Goal: Task Accomplishment & Management: Manage account settings

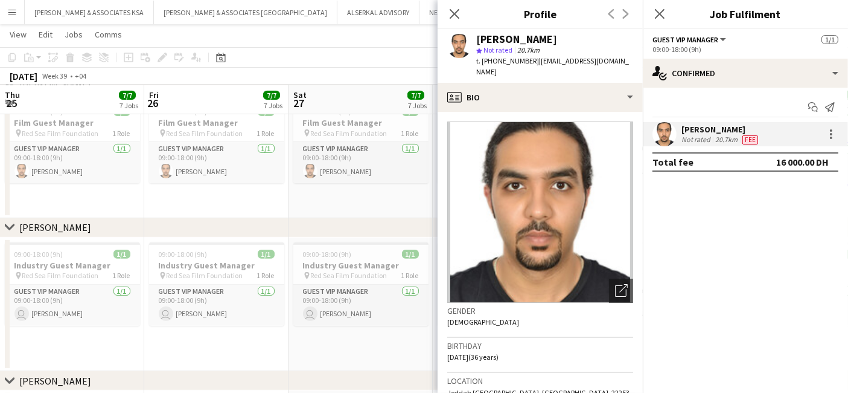
scroll to position [0, 276]
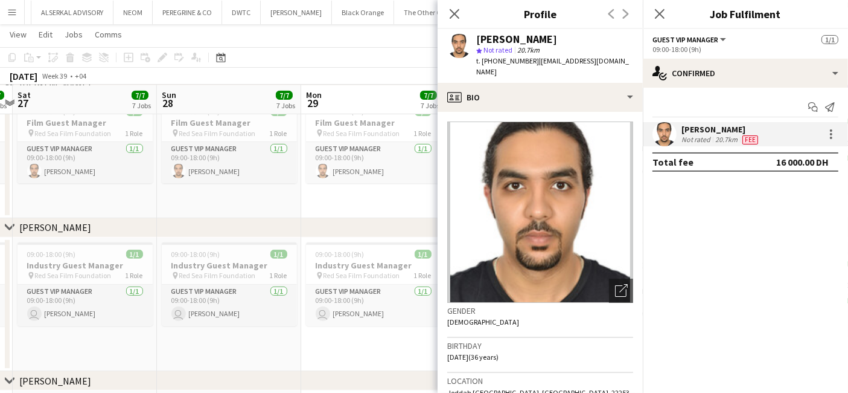
click at [10, 10] on app-icon "Menu" at bounding box center [12, 12] width 10 height 10
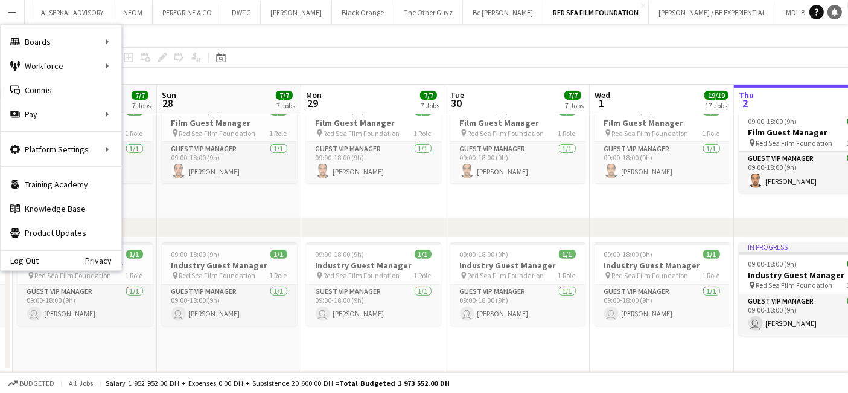
click at [838, 11] on icon "Notifications" at bounding box center [835, 11] width 7 height 7
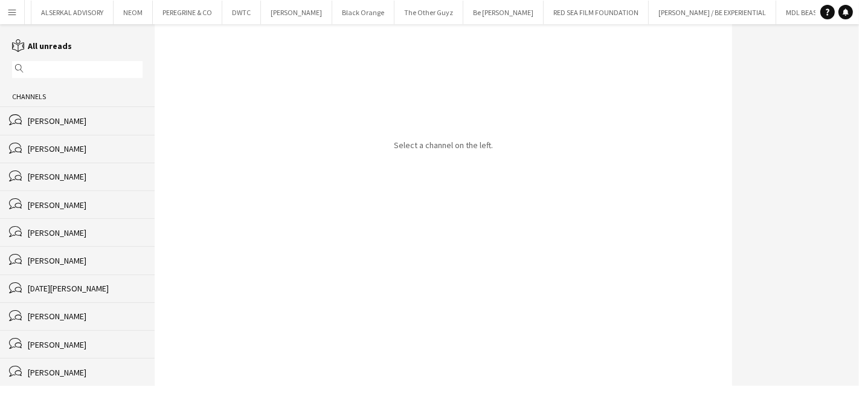
click at [79, 148] on div "[PERSON_NAME]" at bounding box center [85, 148] width 115 height 11
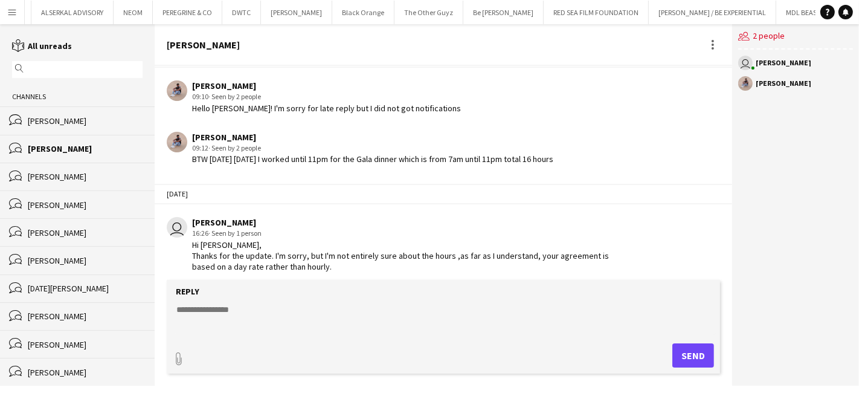
scroll to position [418, 0]
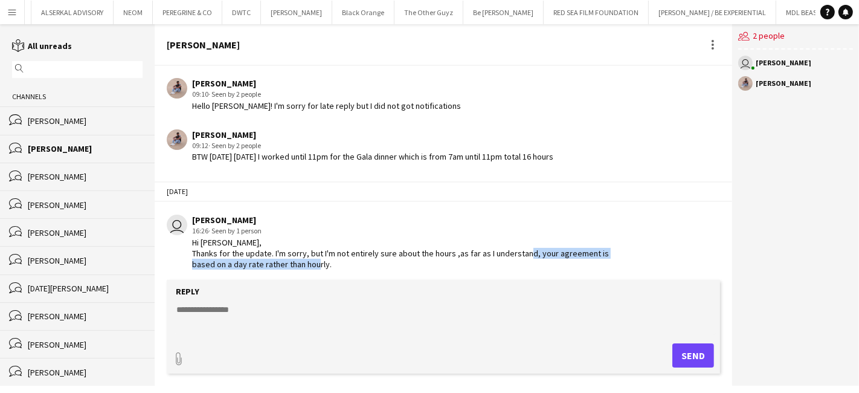
drag, startPoint x: 534, startPoint y: 248, endPoint x: 300, endPoint y: 259, distance: 234.6
click at [303, 260] on div "Hi [PERSON_NAME], Thanks for the update. I'm sorry, but I'm not entirely sure a…" at bounding box center [410, 253] width 437 height 33
click at [13, 9] on app-icon "Menu" at bounding box center [12, 12] width 10 height 10
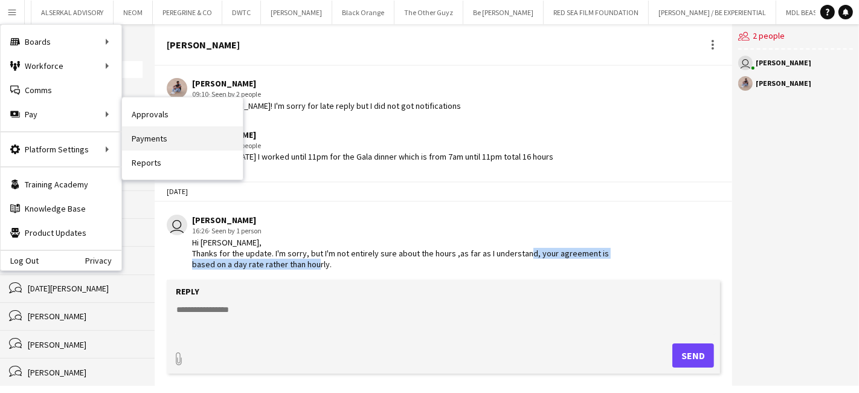
click at [158, 143] on link "Payments" at bounding box center [182, 138] width 121 height 24
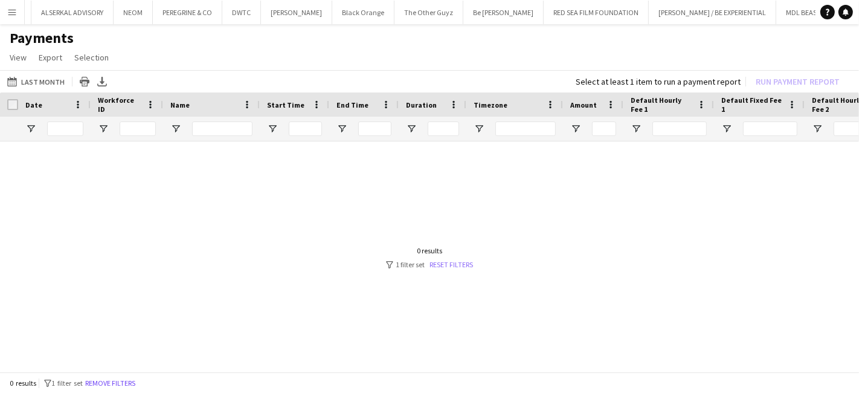
click at [469, 260] on link "Reset filters" at bounding box center [450, 264] width 43 height 9
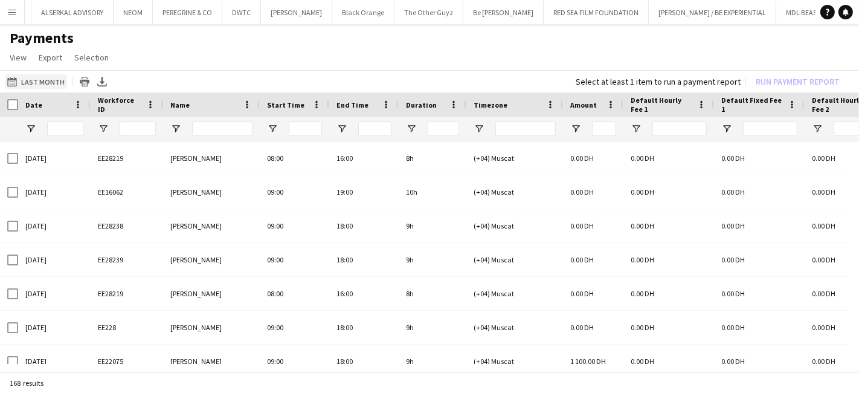
click at [29, 79] on button "Last Month Last Month" at bounding box center [36, 81] width 62 height 14
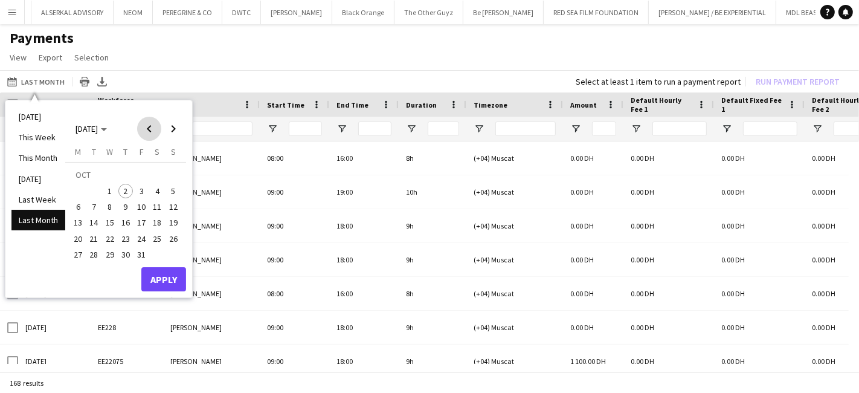
click at [145, 127] on span "Previous month" at bounding box center [149, 129] width 24 height 24
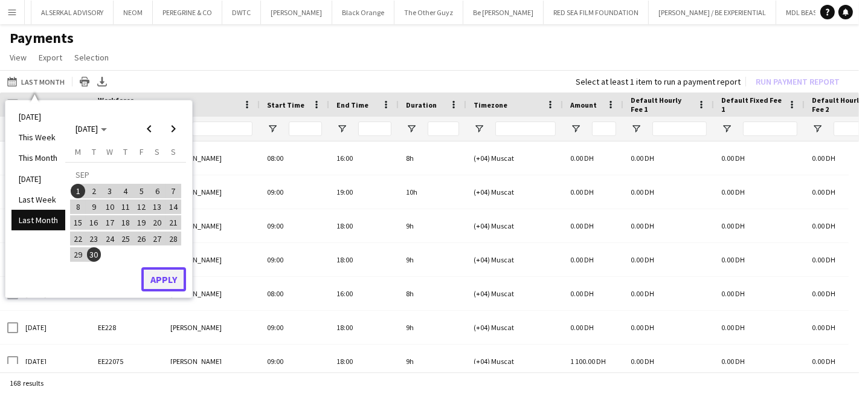
click at [168, 280] on button "Apply" at bounding box center [163, 279] width 45 height 24
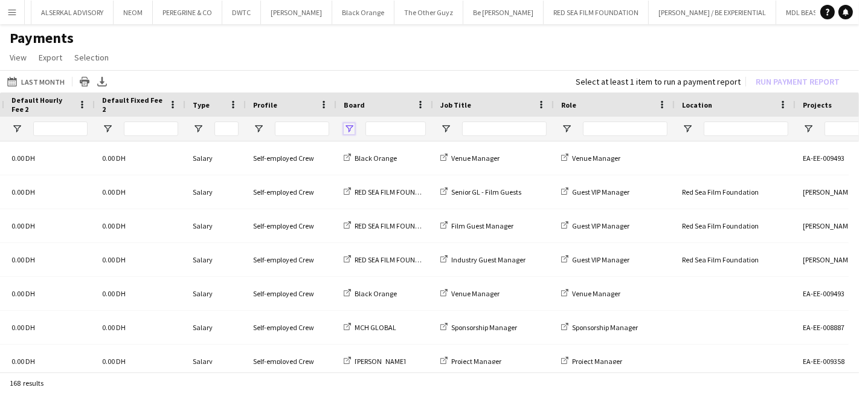
click at [347, 126] on span "Open Filter Menu" at bounding box center [349, 128] width 11 height 11
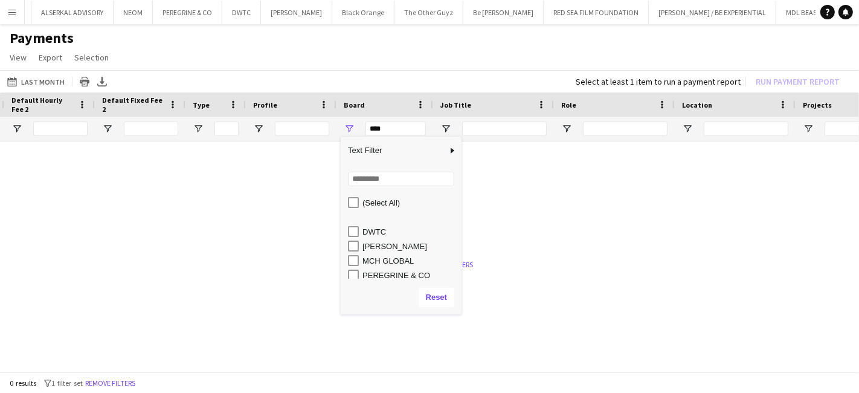
scroll to position [47, 0]
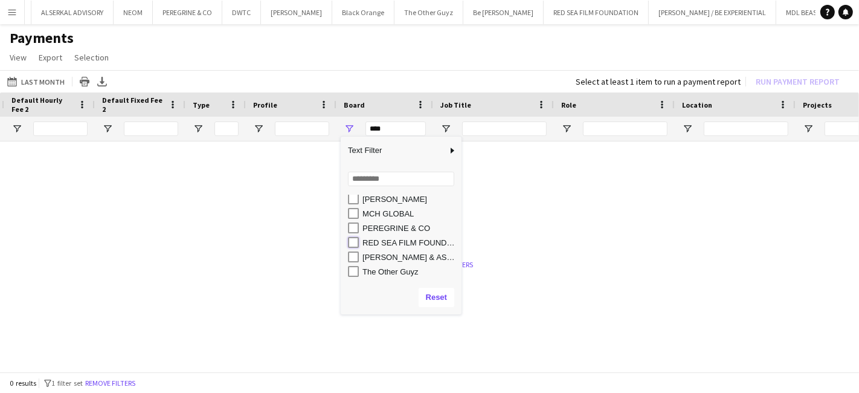
type input "**********"
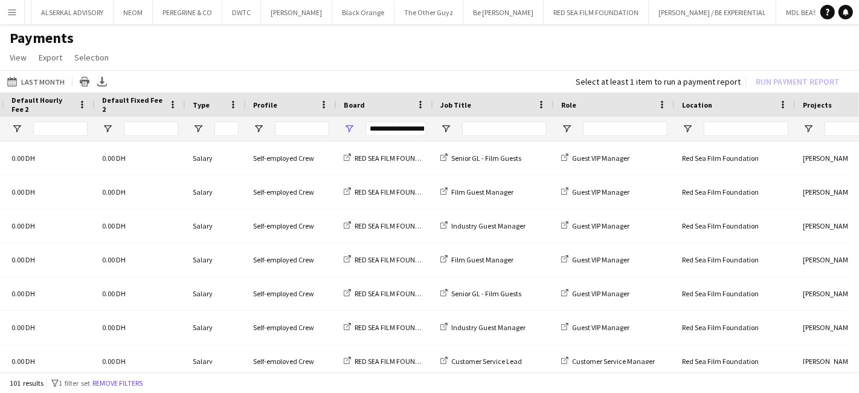
click at [459, 55] on app-page-menu "View Customise view Customise filters Reset Filters Reset View Reset All Export…" at bounding box center [429, 58] width 859 height 23
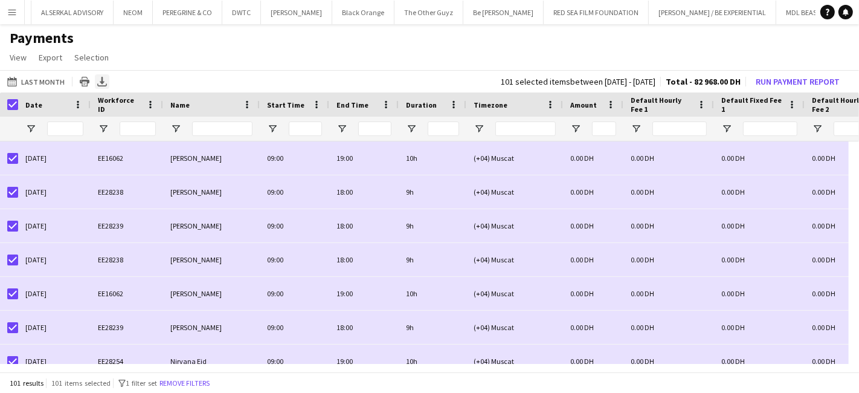
click at [100, 83] on icon "Export XLSX" at bounding box center [102, 82] width 10 height 10
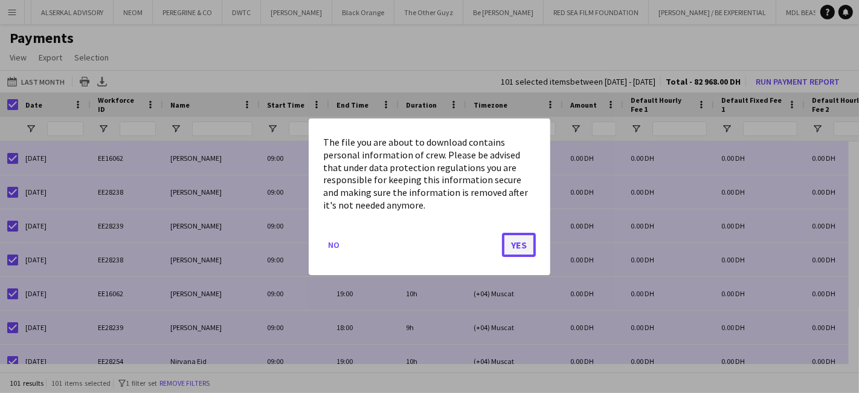
click at [521, 242] on button "Yes" at bounding box center [519, 244] width 34 height 24
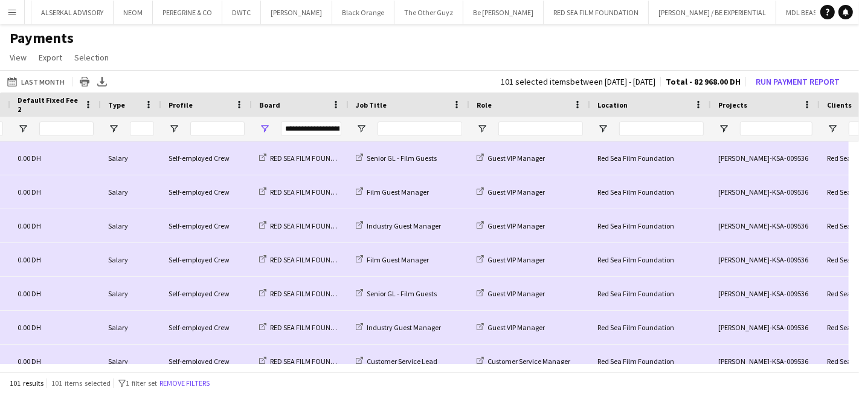
scroll to position [0, 1170]
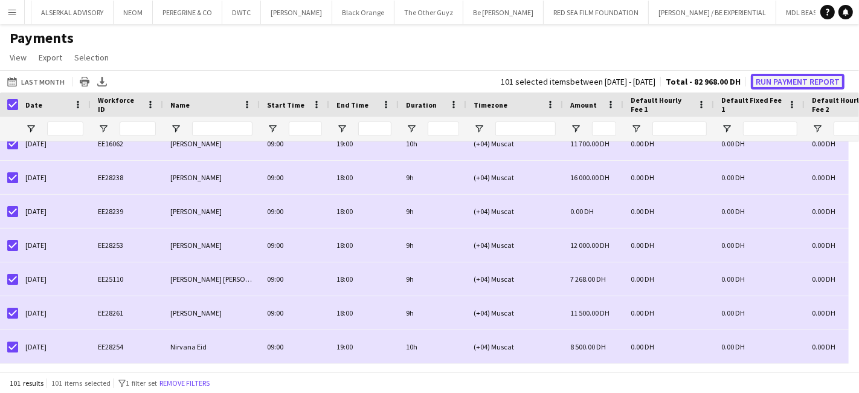
click at [764, 81] on button "Run Payment Report" at bounding box center [798, 82] width 94 height 16
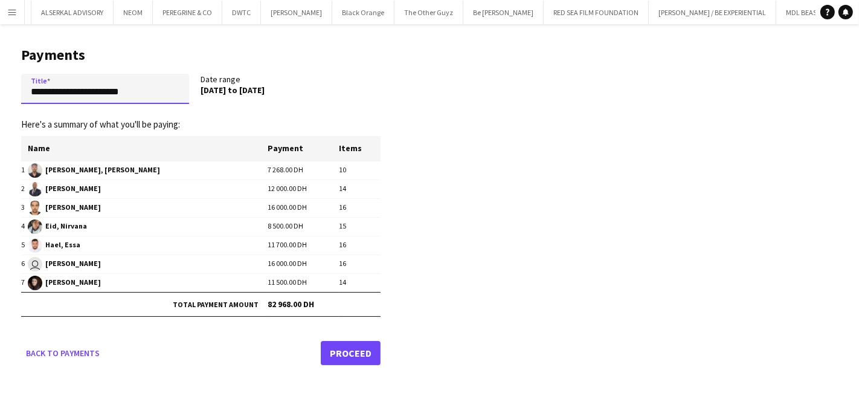
drag, startPoint x: 149, startPoint y: 95, endPoint x: -21, endPoint y: 95, distance: 170.3
click at [0, 95] on html "Menu Boards Boards Boards All jobs Status Workforce Workforce My Workforce Recr…" at bounding box center [429, 196] width 859 height 393
paste input "**********"
type input "**********"
click at [346, 345] on link "Proceed" at bounding box center [351, 352] width 60 height 24
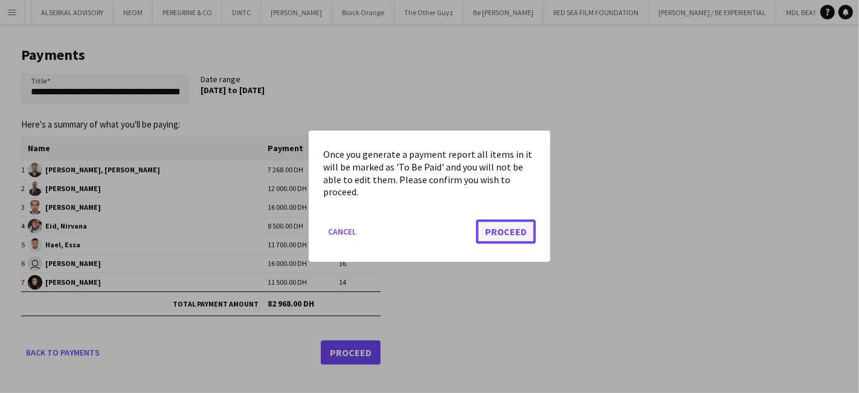
click at [513, 222] on button "Proceed" at bounding box center [506, 232] width 60 height 24
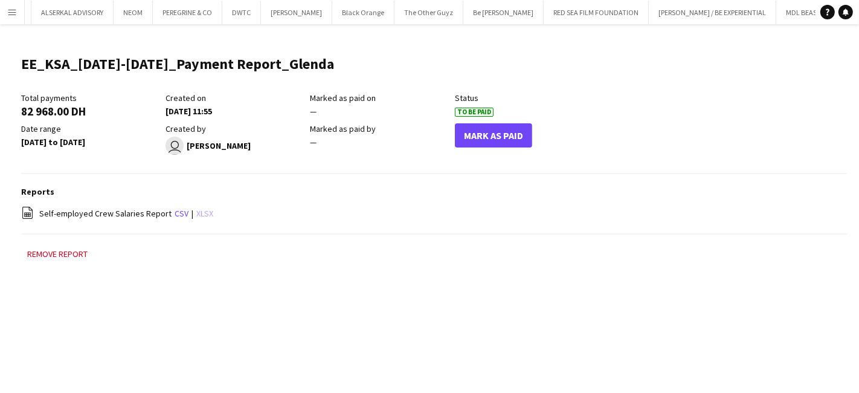
click at [196, 212] on link "xlsx" at bounding box center [204, 213] width 17 height 11
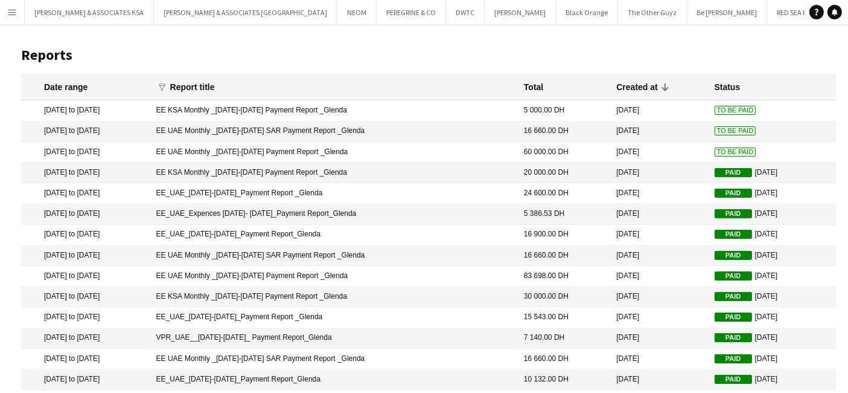
scroll to position [0, 181]
click at [308, 127] on mat-cell "EE UAE Monthly _01-30 September 2025 SAR Payment Report _Glenda" at bounding box center [334, 131] width 368 height 21
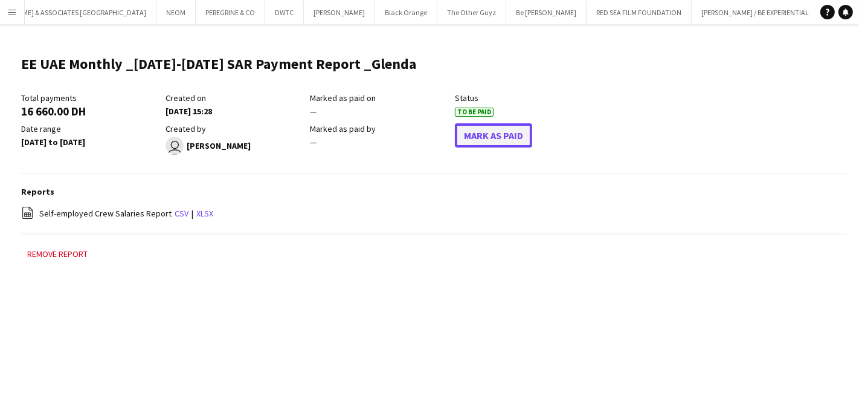
click at [492, 133] on button "Mark As Paid" at bounding box center [493, 135] width 77 height 24
